Goal: Information Seeking & Learning: Learn about a topic

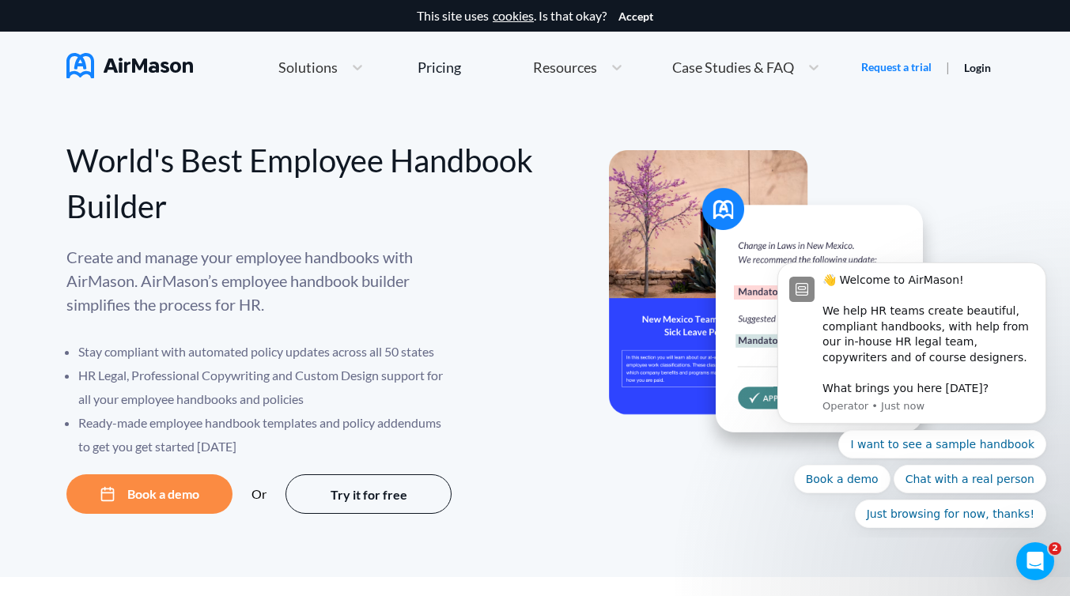
click at [717, 66] on span "Case Studies & FAQ" at bounding box center [733, 67] width 122 height 14
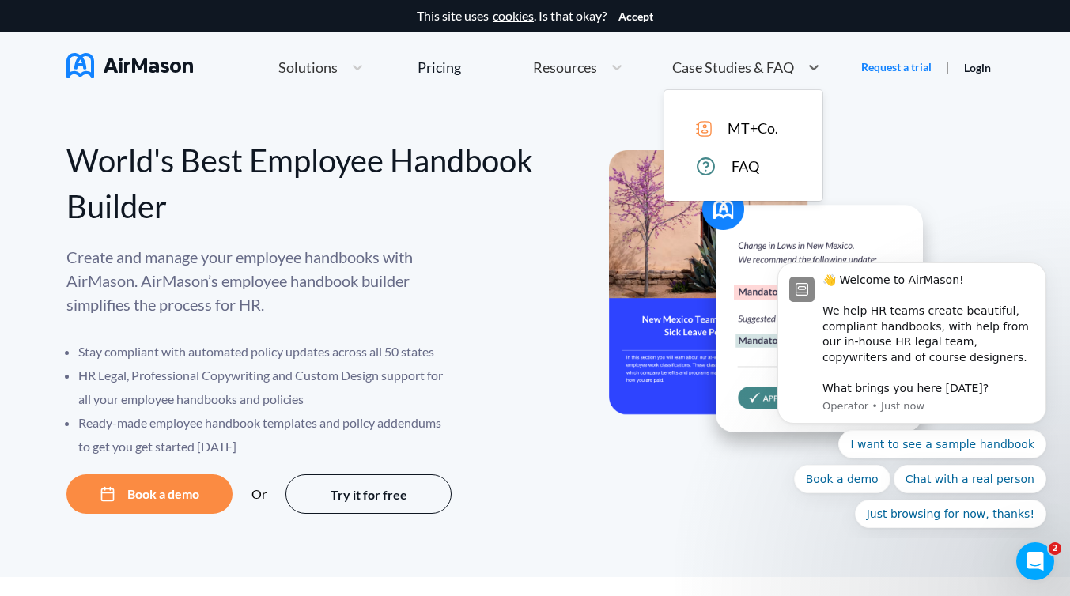
click at [747, 152] on div "FAQ" at bounding box center [743, 163] width 158 height 26
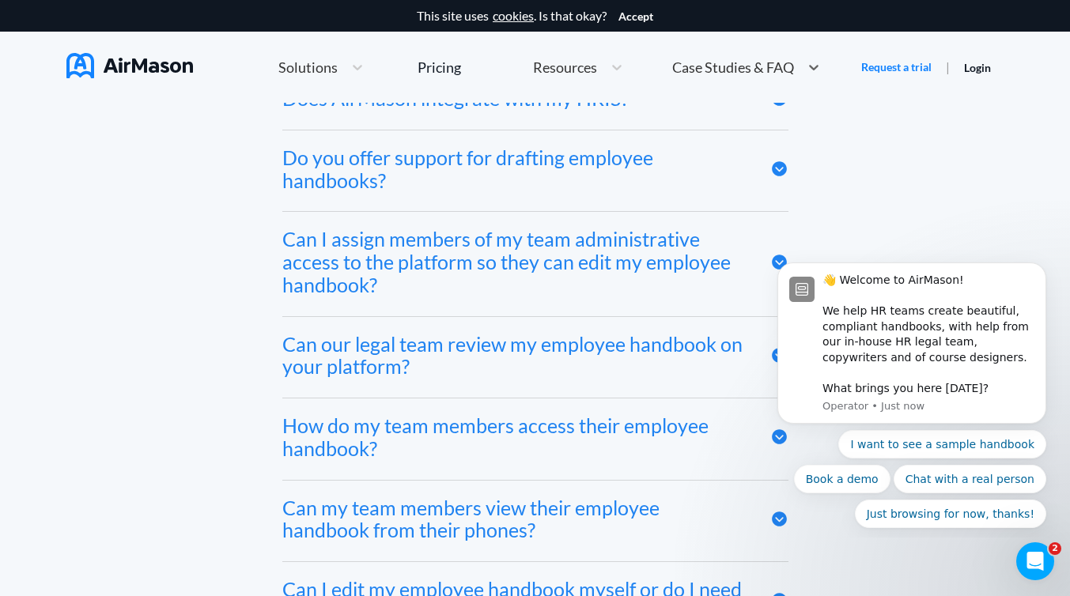
scroll to position [7554, 0]
click at [122, 66] on img at bounding box center [129, 65] width 127 height 25
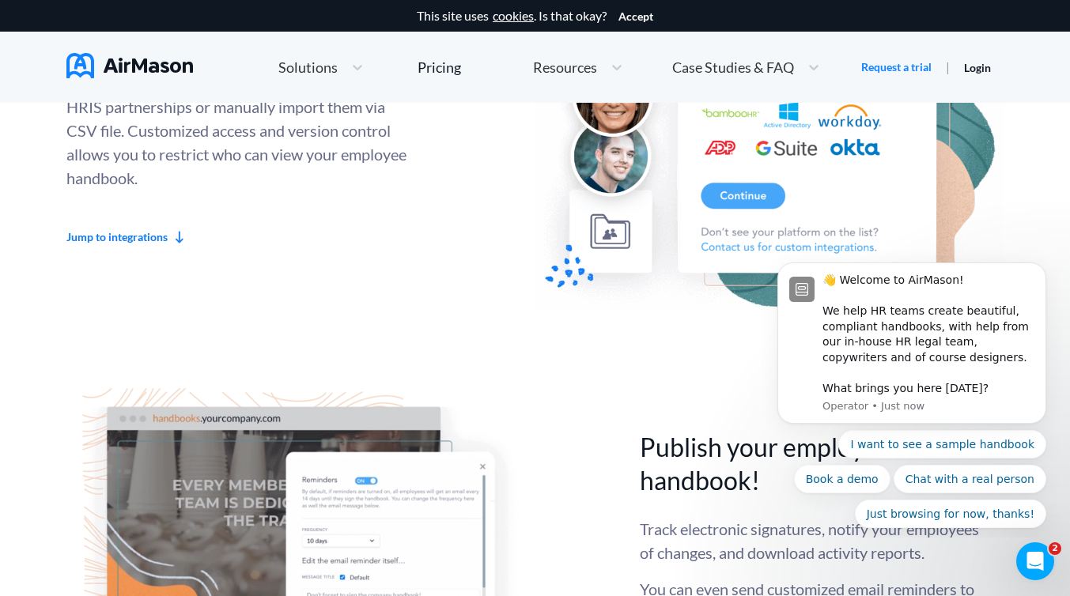
scroll to position [3927, 0]
